Goal: Transaction & Acquisition: Purchase product/service

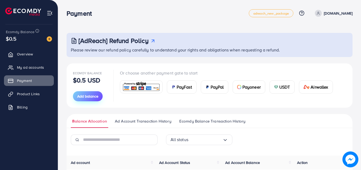
click at [85, 91] on button "Add balance" at bounding box center [88, 96] width 30 height 10
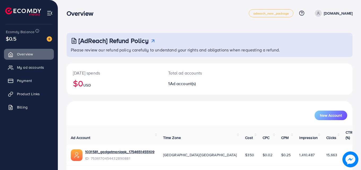
scroll to position [12, 0]
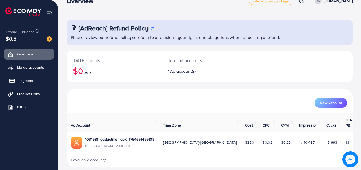
click at [34, 81] on link "Payment" at bounding box center [29, 80] width 50 height 11
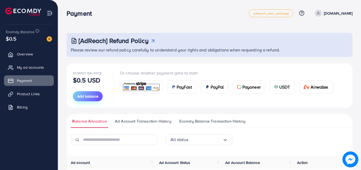
click at [93, 96] on span "Add balance" at bounding box center [87, 96] width 21 height 5
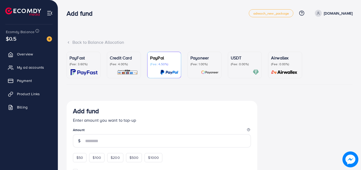
scroll to position [25, 0]
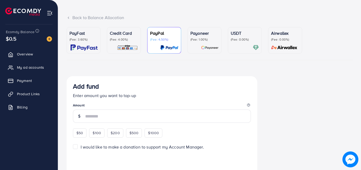
click at [120, 48] on img at bounding box center [127, 48] width 21 height 6
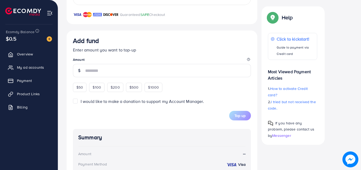
scroll to position [164, 0]
click at [78, 86] on span "$50" at bounding box center [79, 86] width 7 height 5
type input "**"
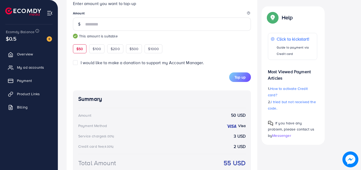
scroll to position [241, 0]
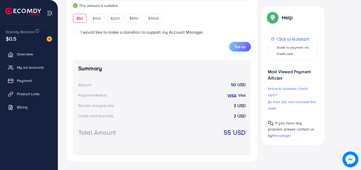
click at [241, 48] on span "Top up" at bounding box center [239, 46] width 11 height 5
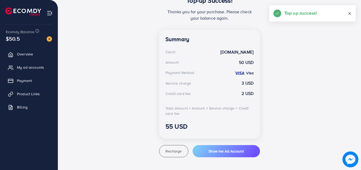
scroll to position [125, 0]
click at [11, 82] on icon at bounding box center [11, 80] width 5 height 5
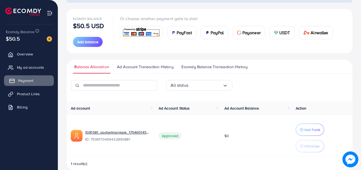
scroll to position [63, 0]
